Goal: Navigation & Orientation: Find specific page/section

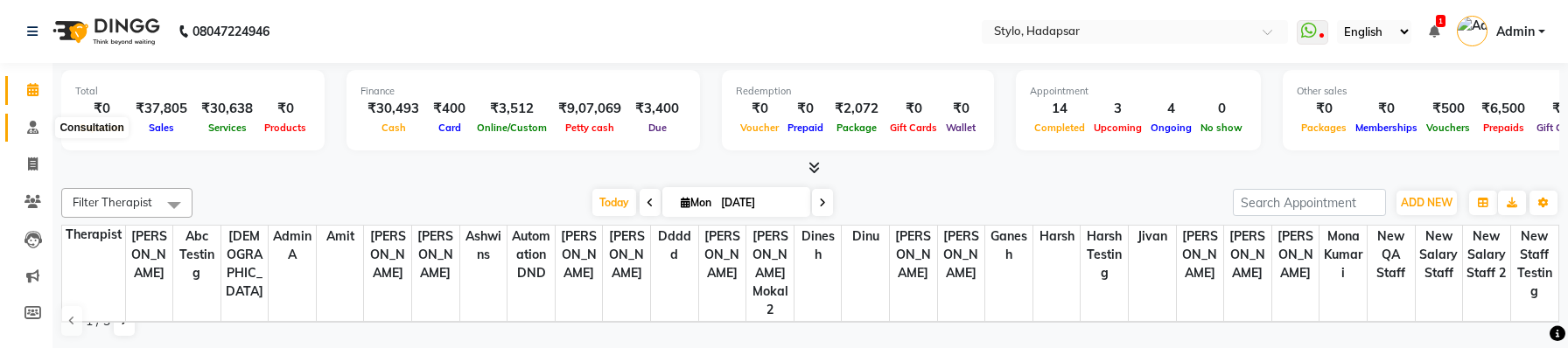
click at [23, 133] on span at bounding box center [32, 128] width 31 height 20
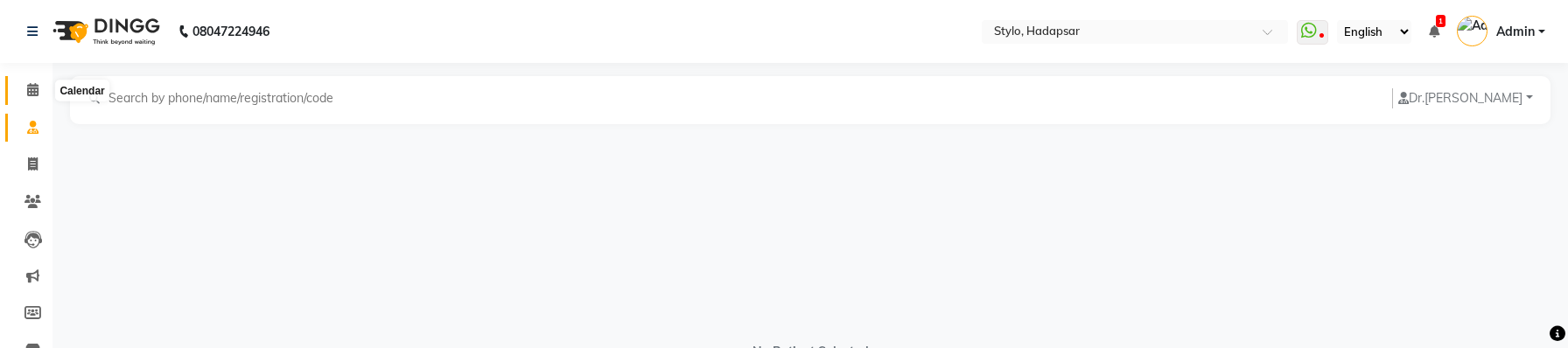
click at [38, 85] on icon at bounding box center [32, 89] width 11 height 13
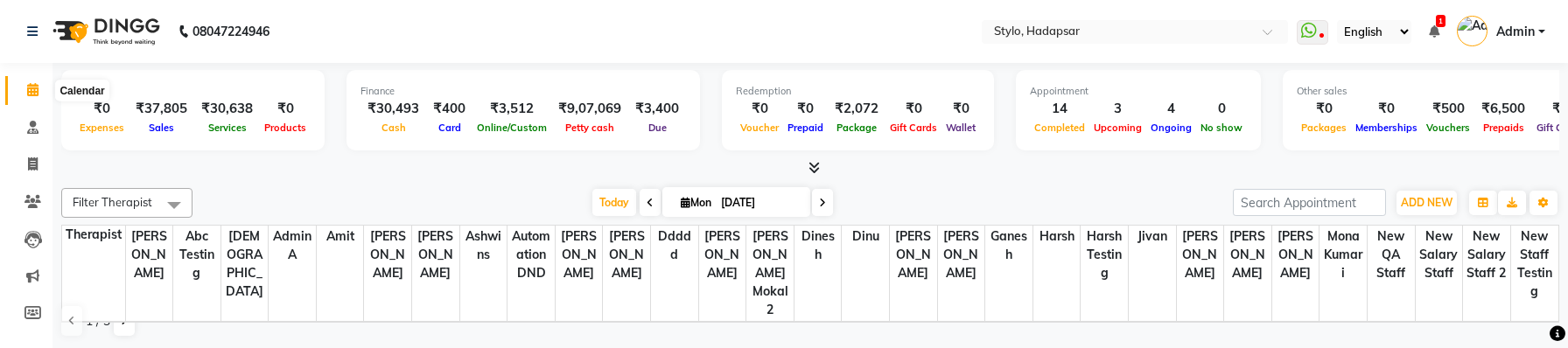
click at [34, 87] on icon at bounding box center [32, 89] width 11 height 13
click at [32, 129] on icon at bounding box center [32, 127] width 11 height 13
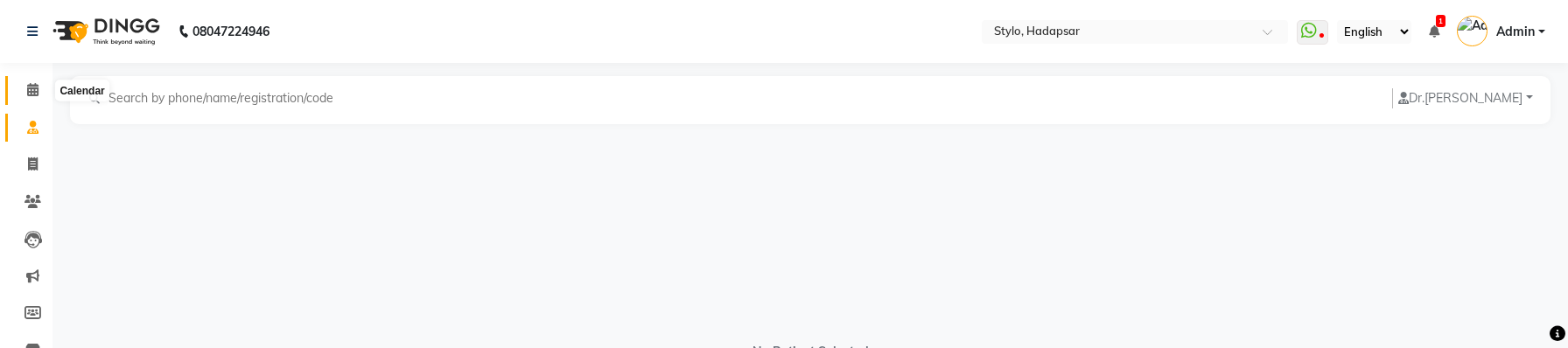
click at [32, 82] on span at bounding box center [32, 90] width 31 height 20
